Goal: Information Seeking & Learning: Check status

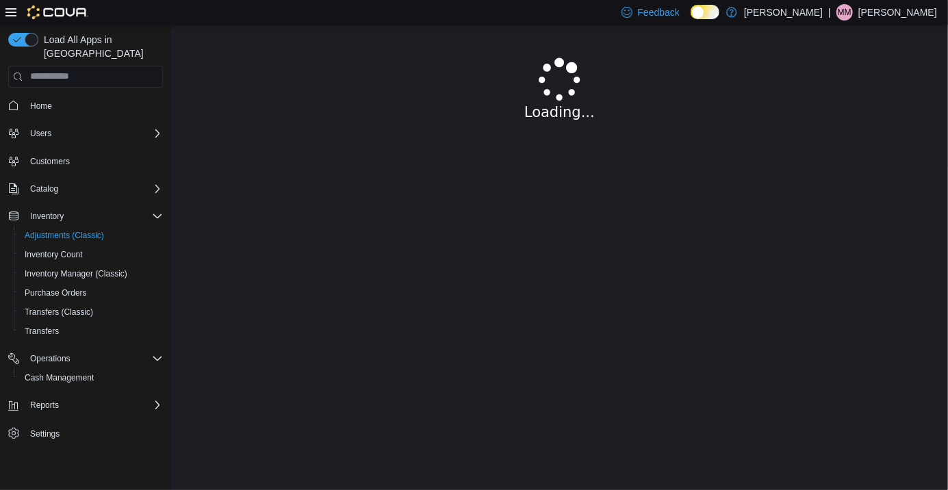
click at [119, 370] on div "Cash Management" at bounding box center [91, 378] width 144 height 16
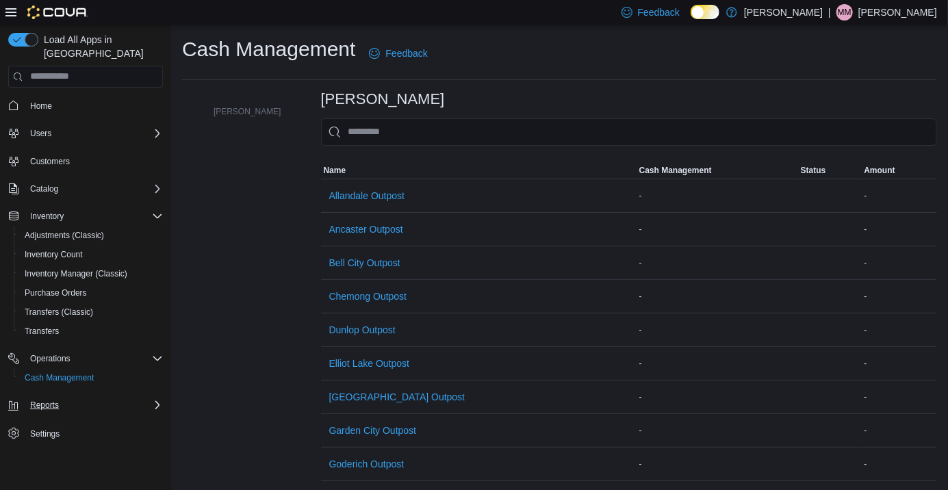
click at [103, 397] on div "Reports" at bounding box center [94, 405] width 138 height 16
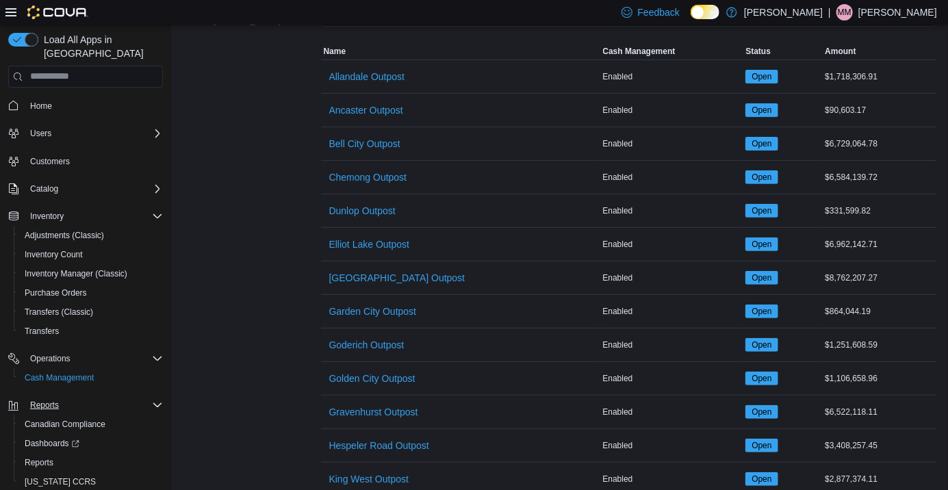
scroll to position [120, 0]
click at [73, 455] on div "Reports" at bounding box center [91, 463] width 144 height 16
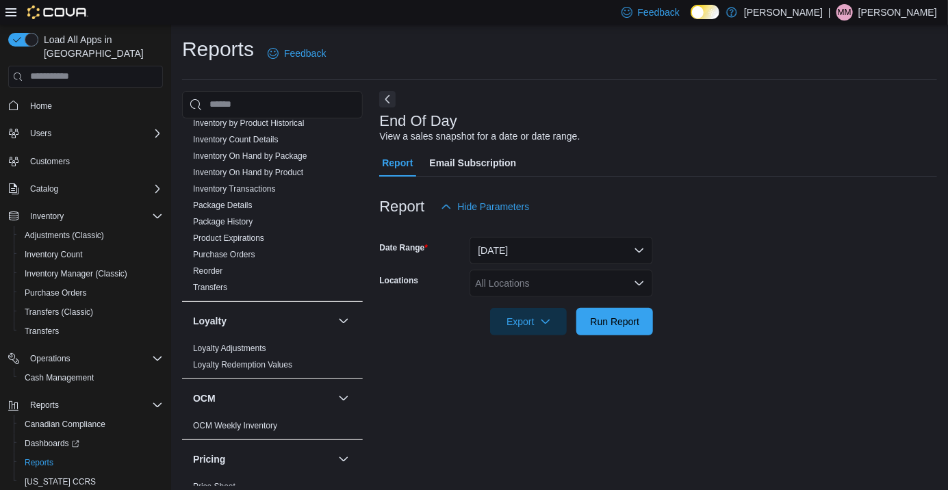
click at [344, 251] on span "Purchase Orders" at bounding box center [273, 255] width 170 height 16
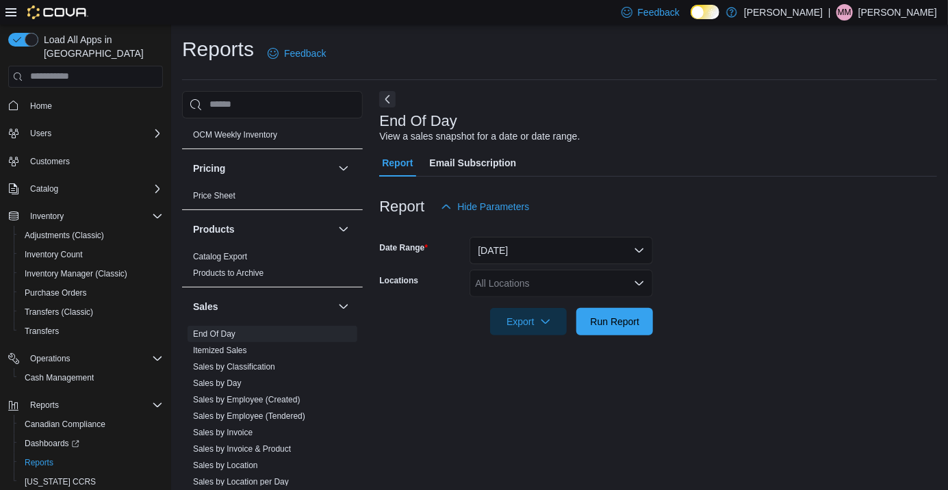
scroll to position [903, 0]
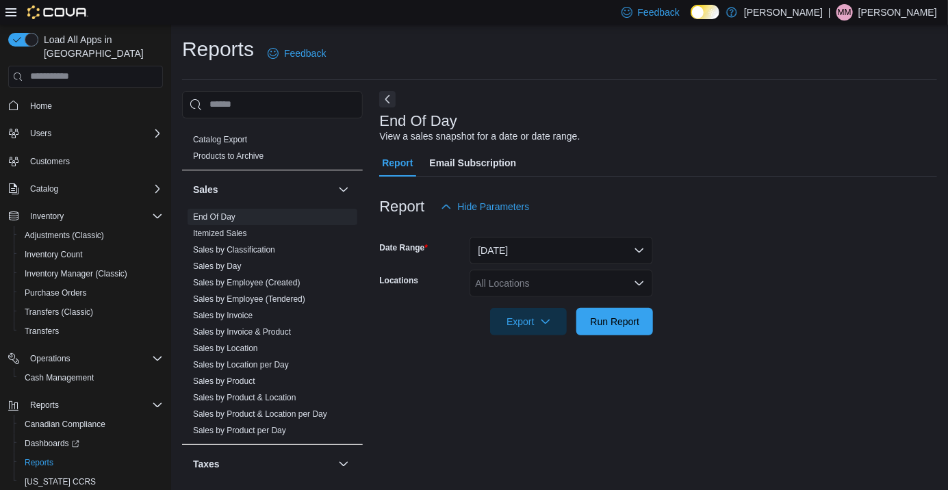
click at [557, 288] on div "All Locations" at bounding box center [562, 283] width 184 height 27
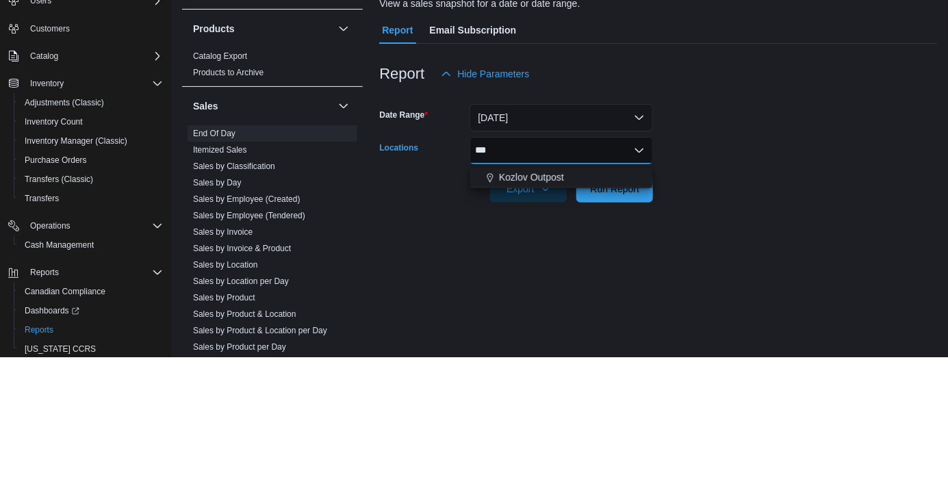
scroll to position [0, 0]
type input "***"
click at [582, 297] on div "*** Combo box. Selected. Koz. Selected. Combo box input. All Locations. Type so…" at bounding box center [562, 283] width 184 height 27
click at [568, 308] on div "Kozlov Outpost" at bounding box center [561, 310] width 167 height 14
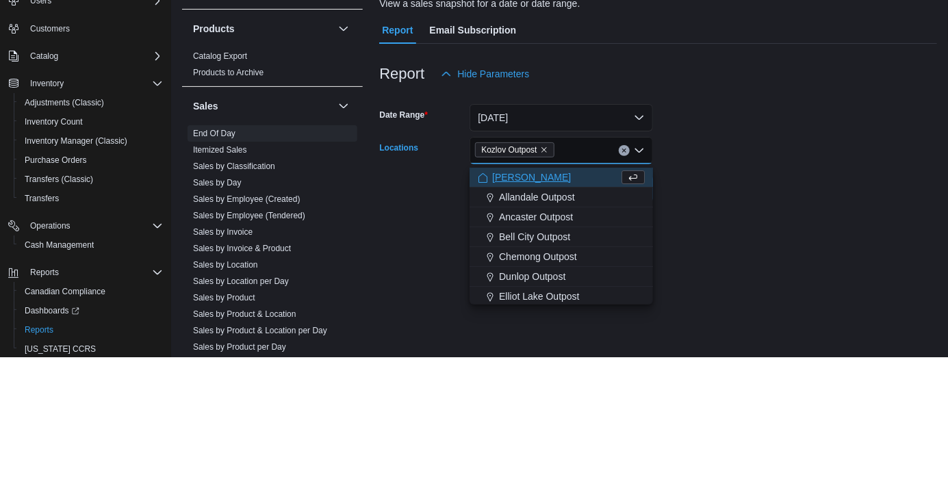
click at [744, 299] on form "Date Range [DATE] Locations Kozlov Outpost Combo box. Selected. Kozlov Outpost.…" at bounding box center [658, 277] width 558 height 115
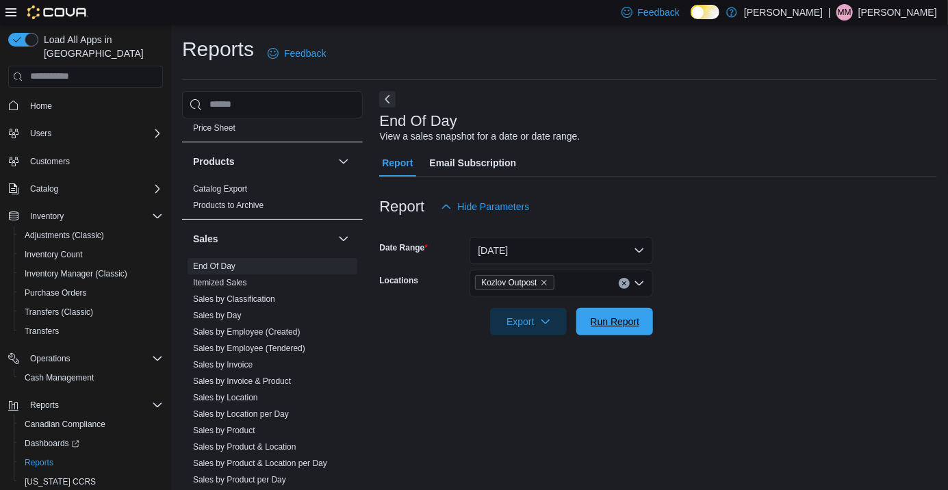
click at [635, 315] on span "Run Report" at bounding box center [615, 321] width 60 height 27
